Goal: Task Accomplishment & Management: Manage account settings

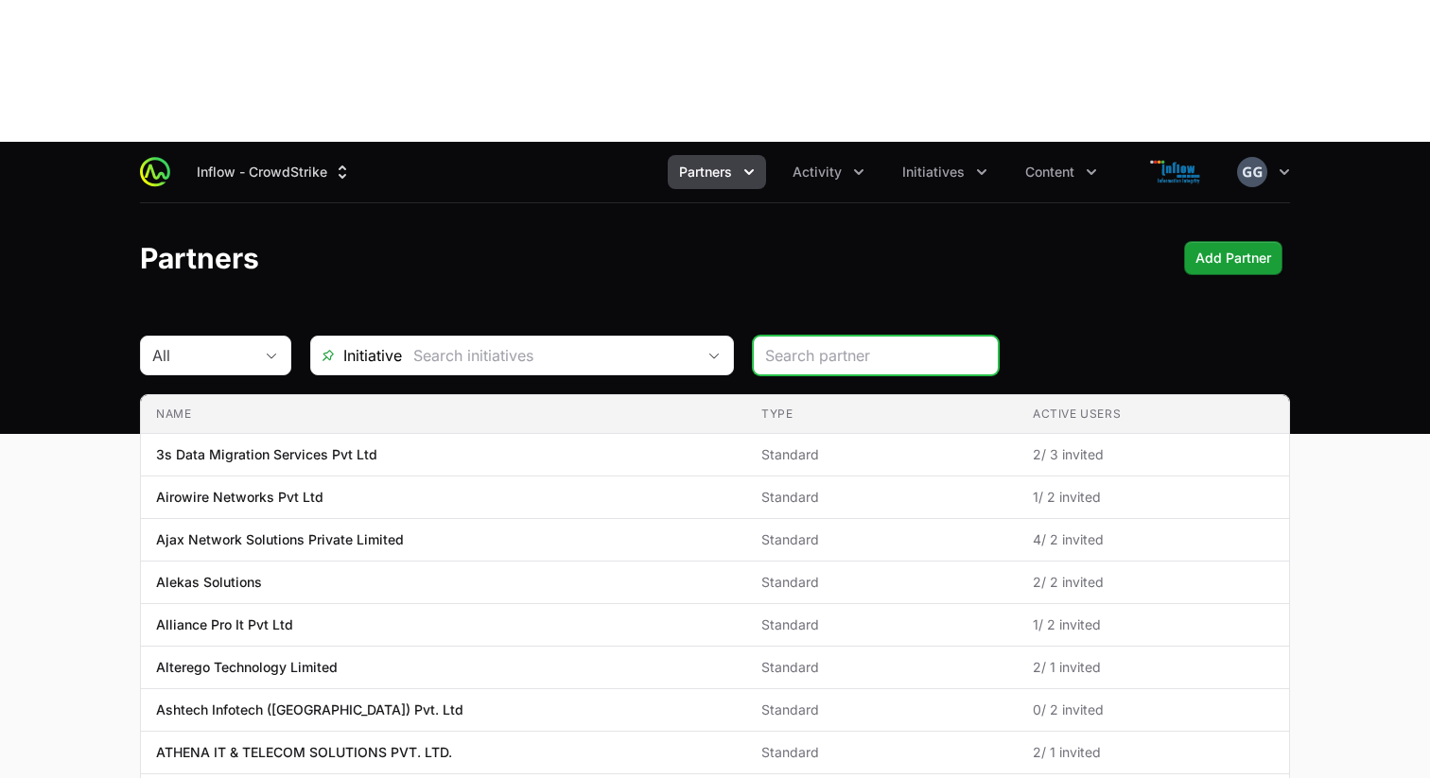
click at [753, 163] on icon "Partners menu" at bounding box center [749, 172] width 19 height 19
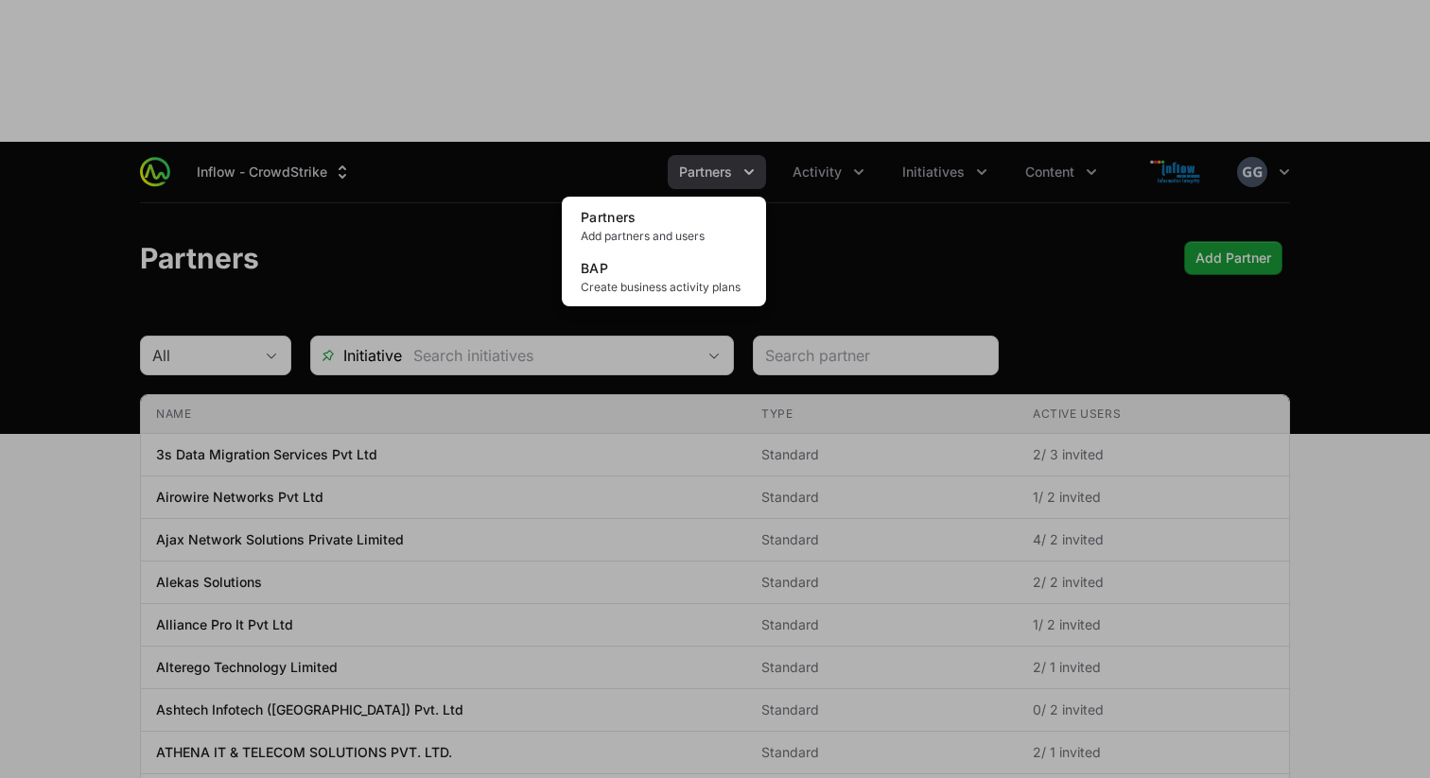
click at [841, 34] on div "Partners menu" at bounding box center [715, 389] width 1430 height 778
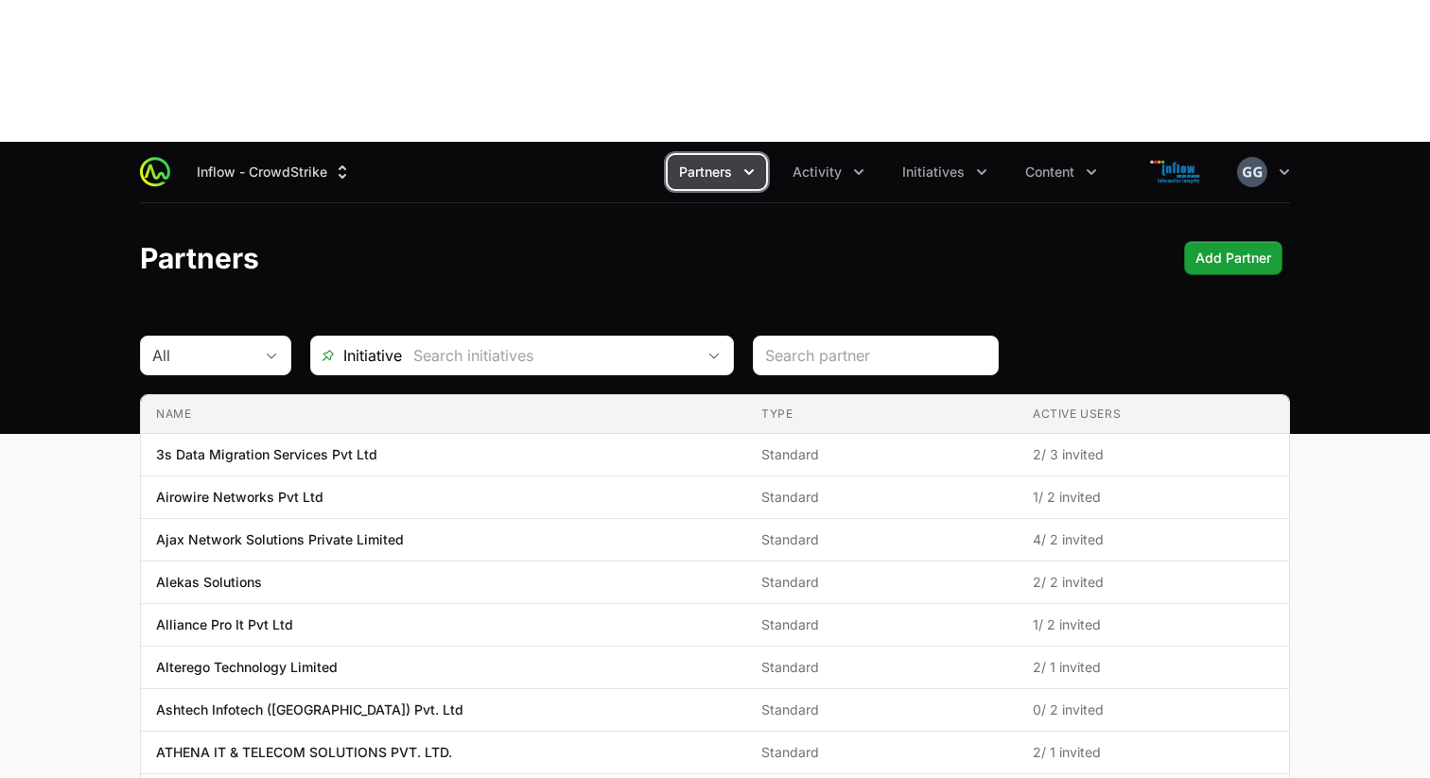
click at [841, 163] on span "Activity" at bounding box center [817, 172] width 49 height 19
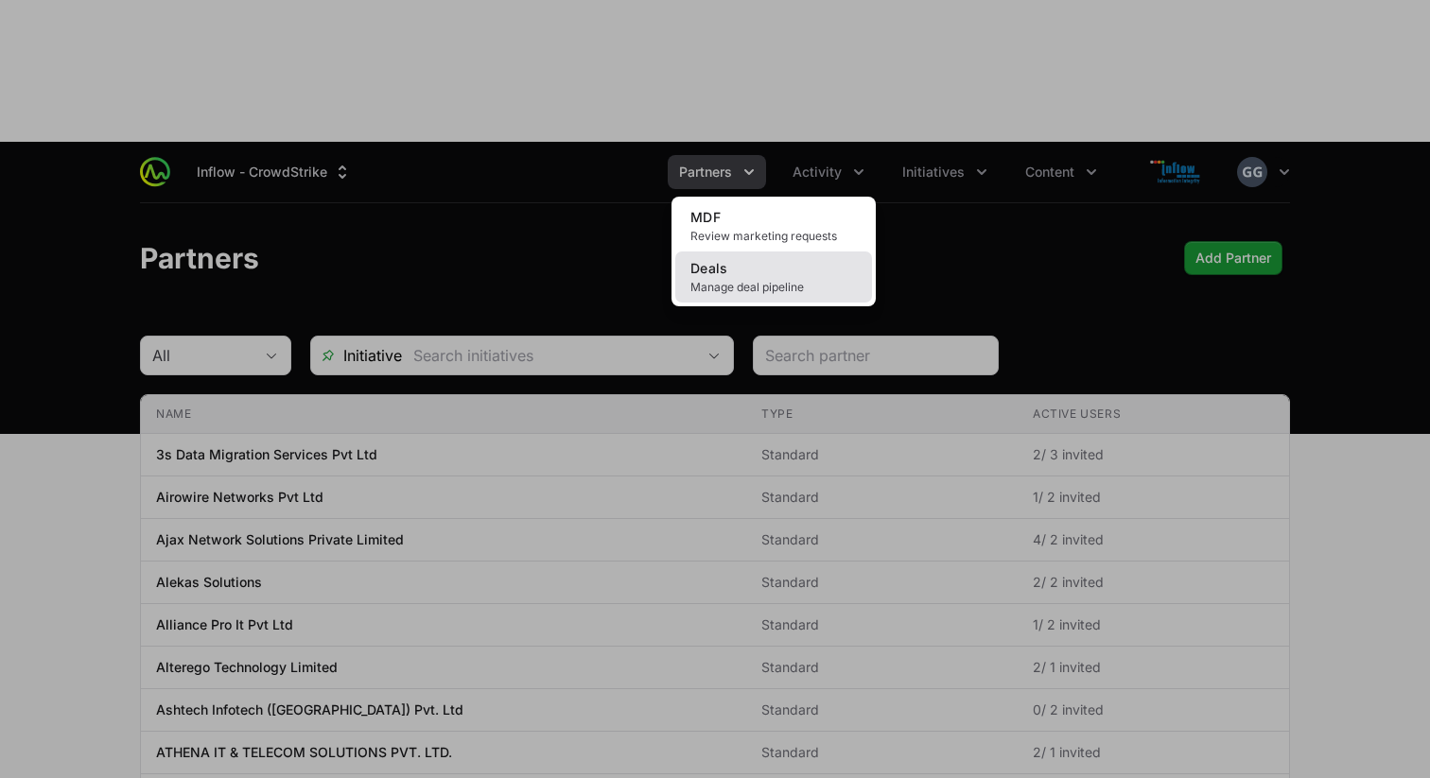
click at [755, 280] on span "Manage deal pipeline" at bounding box center [773, 287] width 166 height 15
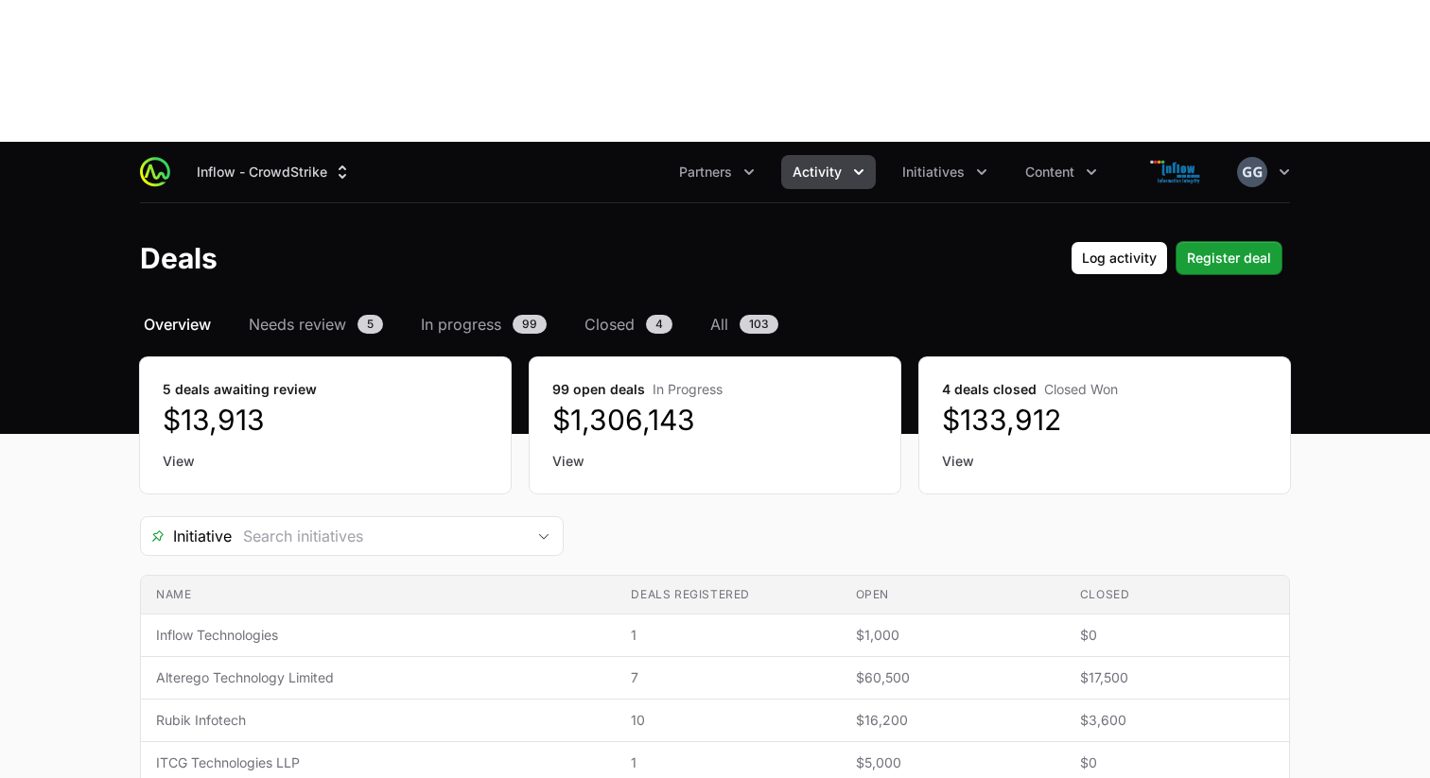
drag, startPoint x: 117, startPoint y: 103, endPoint x: 1331, endPoint y: 363, distance: 1241.0
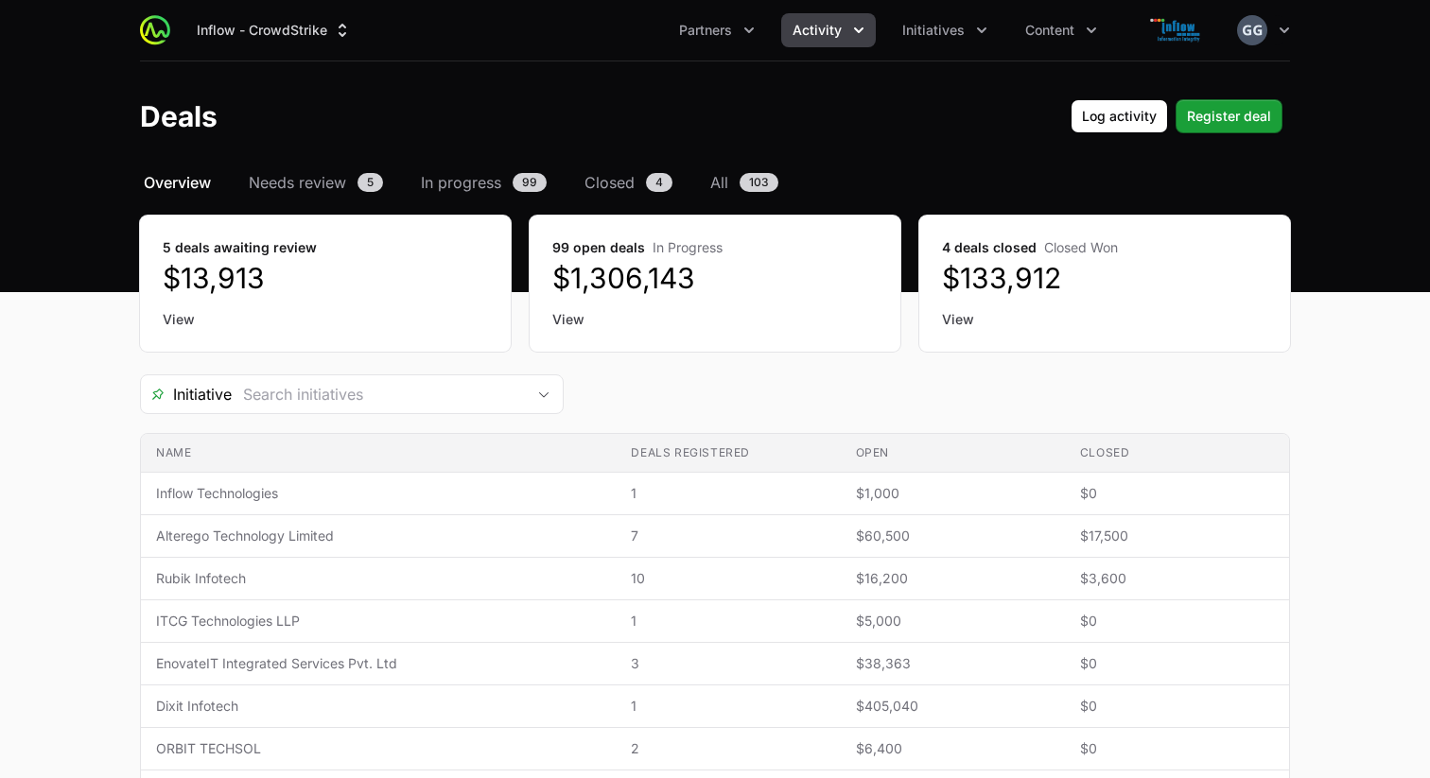
drag, startPoint x: 131, startPoint y: 177, endPoint x: 1177, endPoint y: 360, distance: 1062.9
drag, startPoint x: 125, startPoint y: 164, endPoint x: 1255, endPoint y: 345, distance: 1144.7
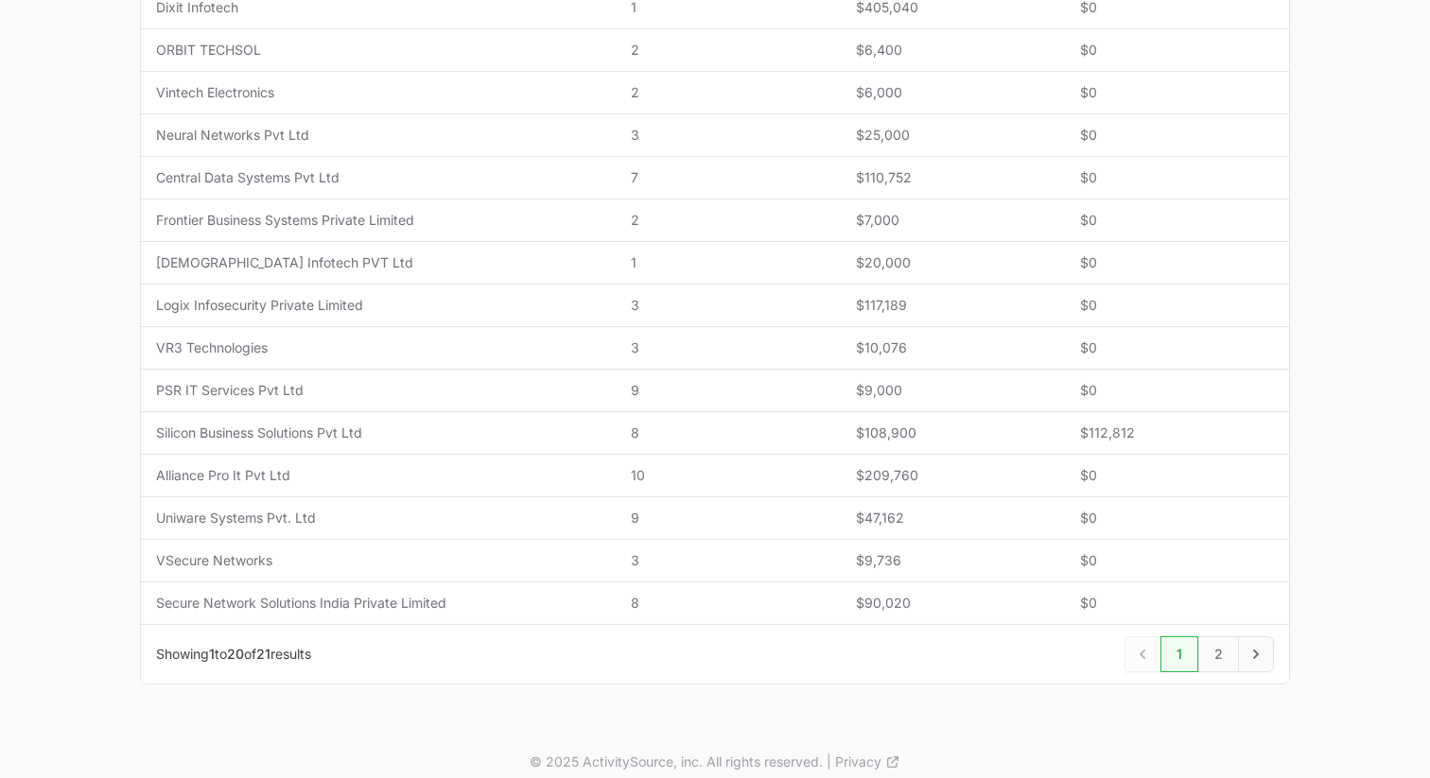
scroll to position [715, 0]
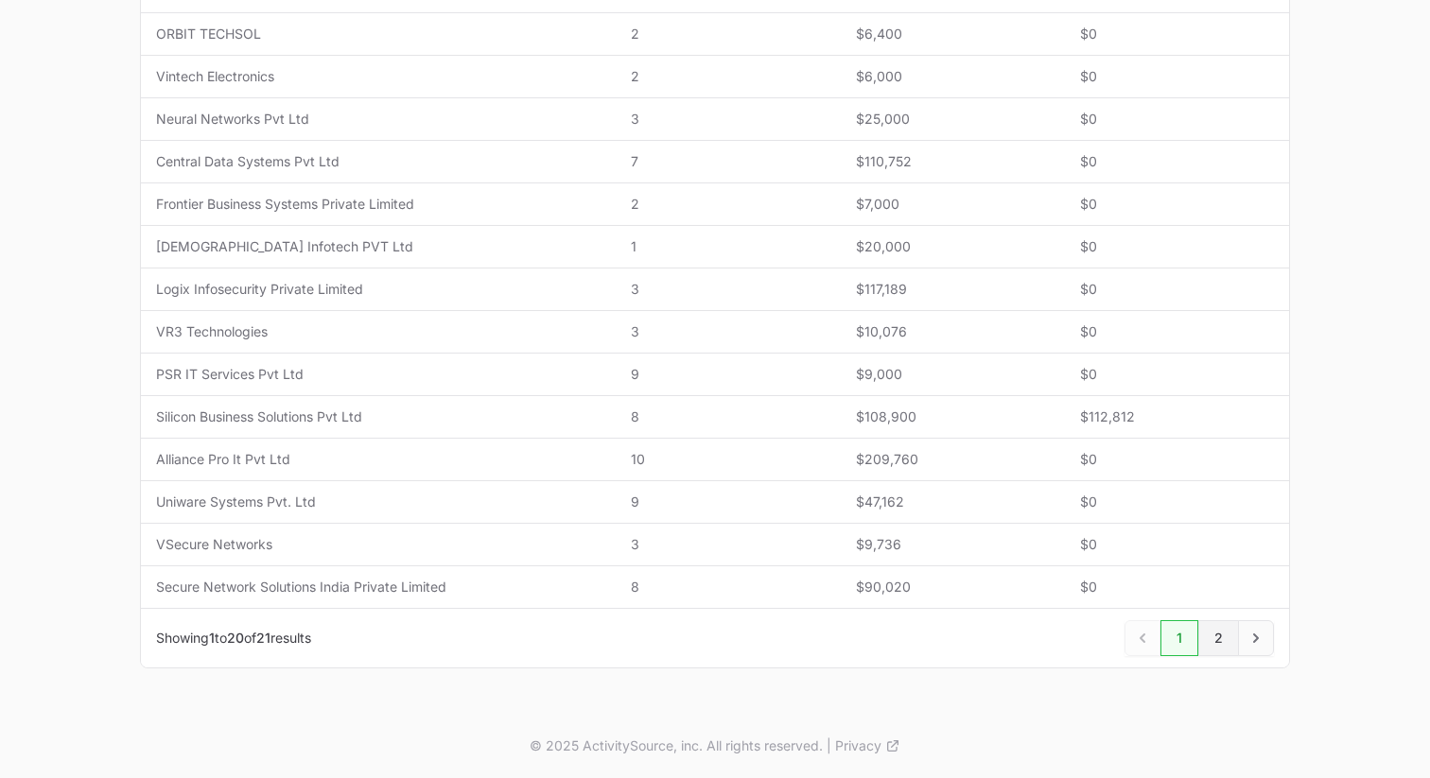
click at [1220, 641] on link "2" at bounding box center [1218, 638] width 41 height 36
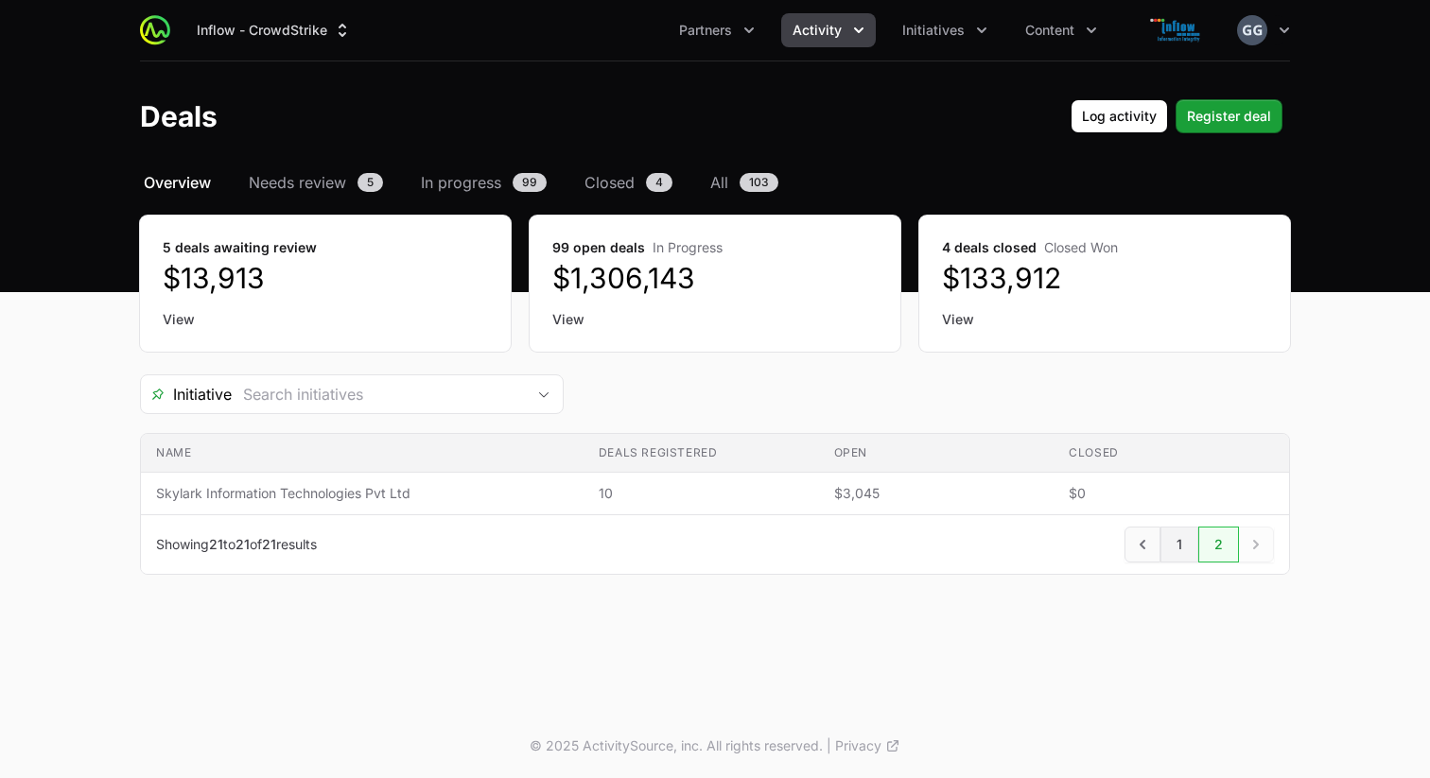
click at [1184, 540] on link "1" at bounding box center [1179, 545] width 38 height 36
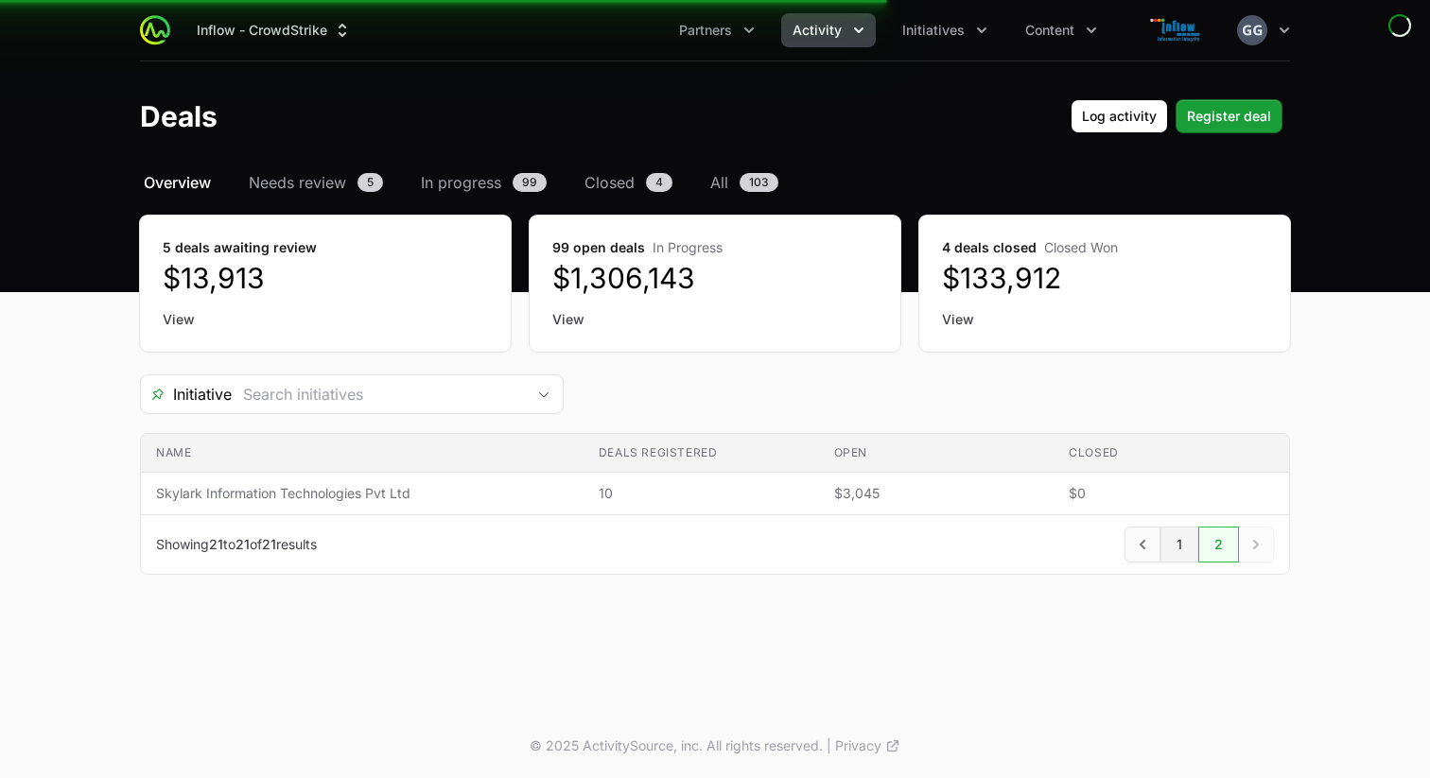
click at [1175, 550] on link "1" at bounding box center [1179, 545] width 38 height 36
